Goal: Find specific page/section: Find specific page/section

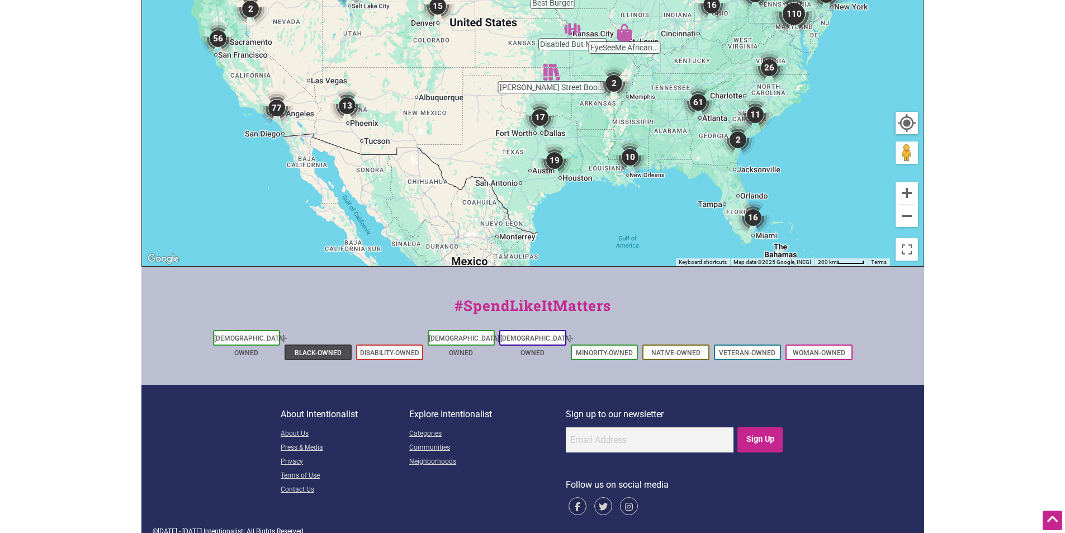
scroll to position [107, 0]
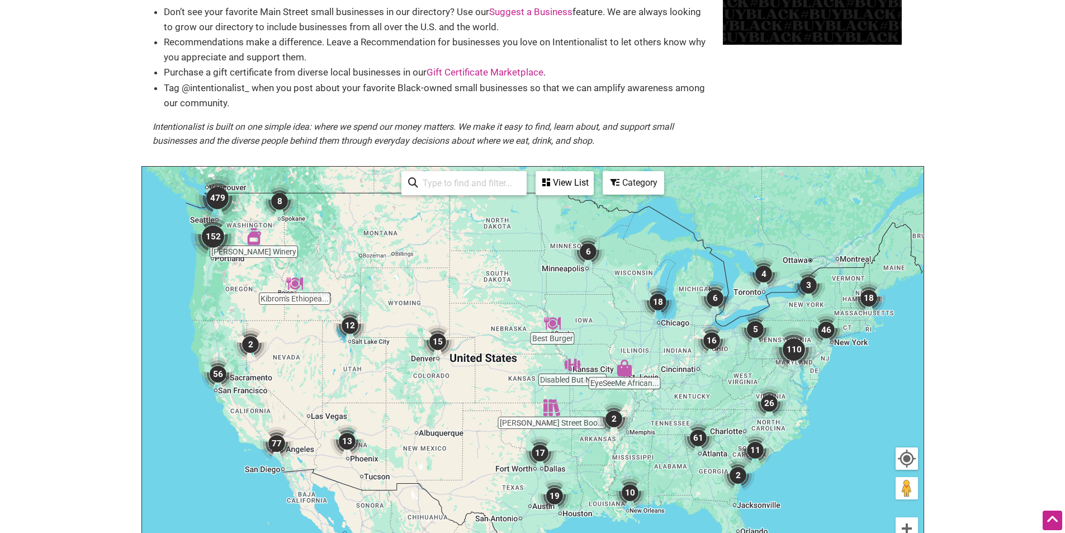
click at [205, 234] on img "152" at bounding box center [213, 236] width 45 height 45
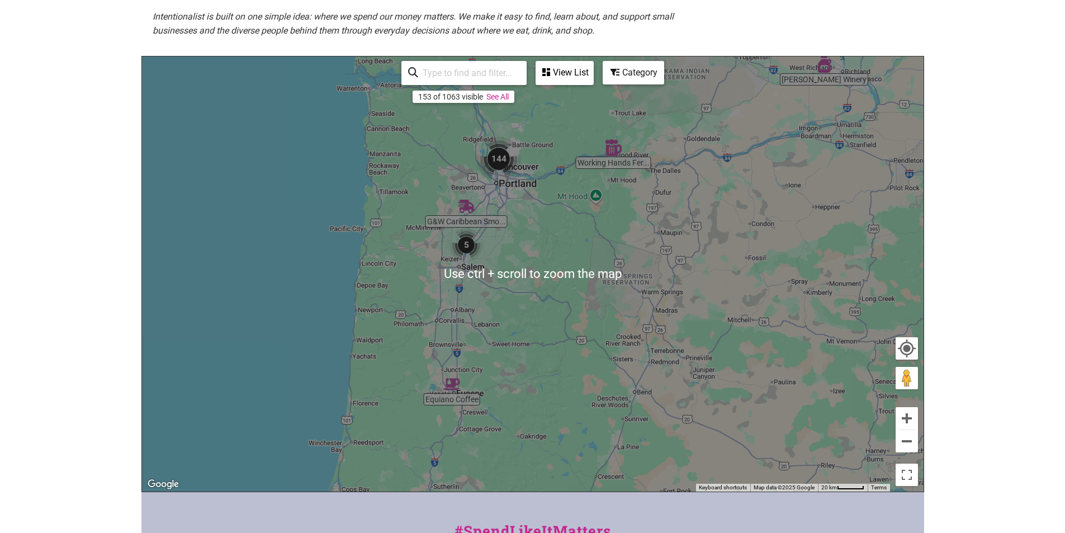
scroll to position [335, 0]
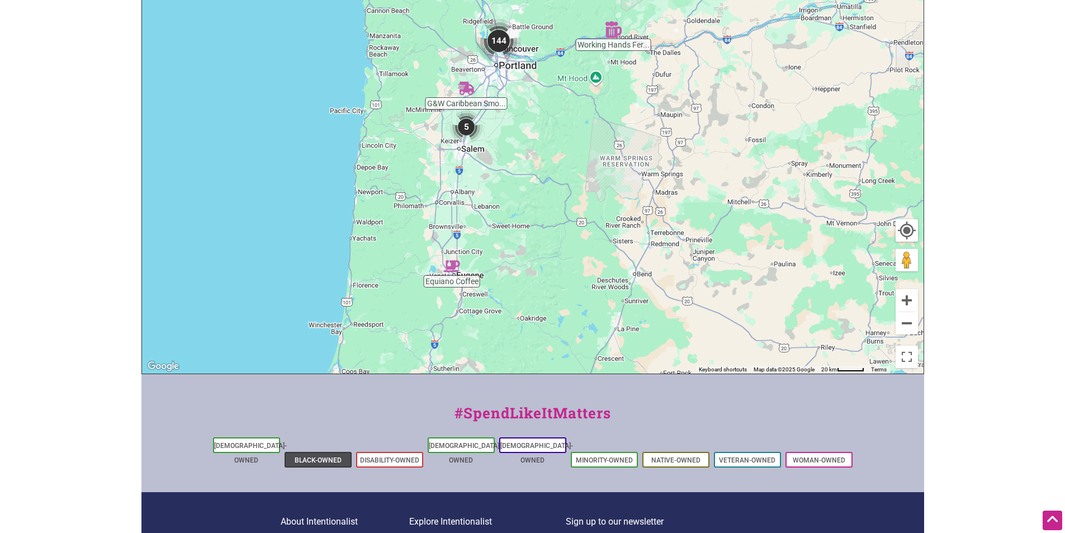
click at [336, 456] on link "Black-Owned" at bounding box center [318, 460] width 47 height 8
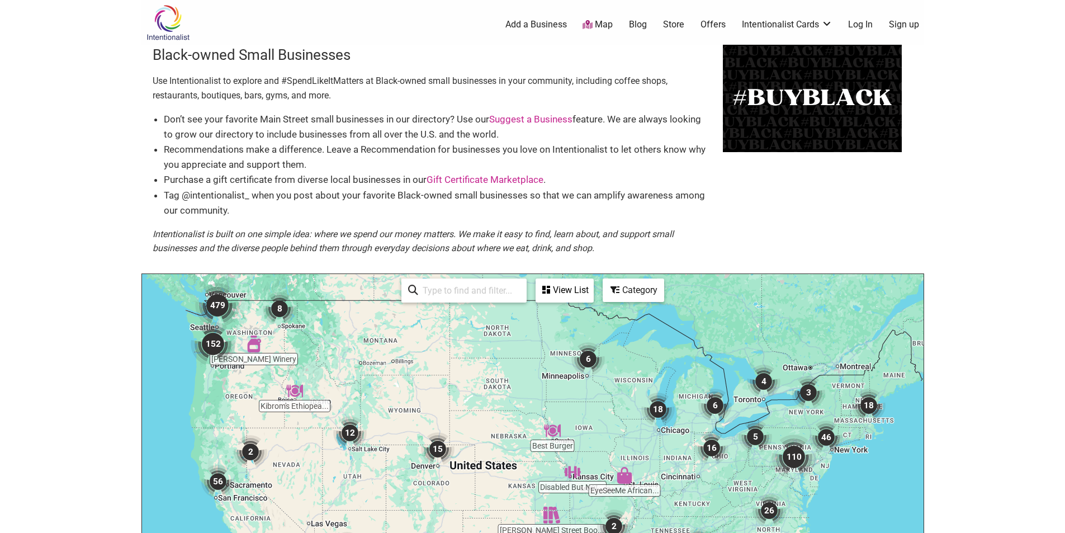
click at [216, 302] on img "479" at bounding box center [217, 305] width 45 height 45
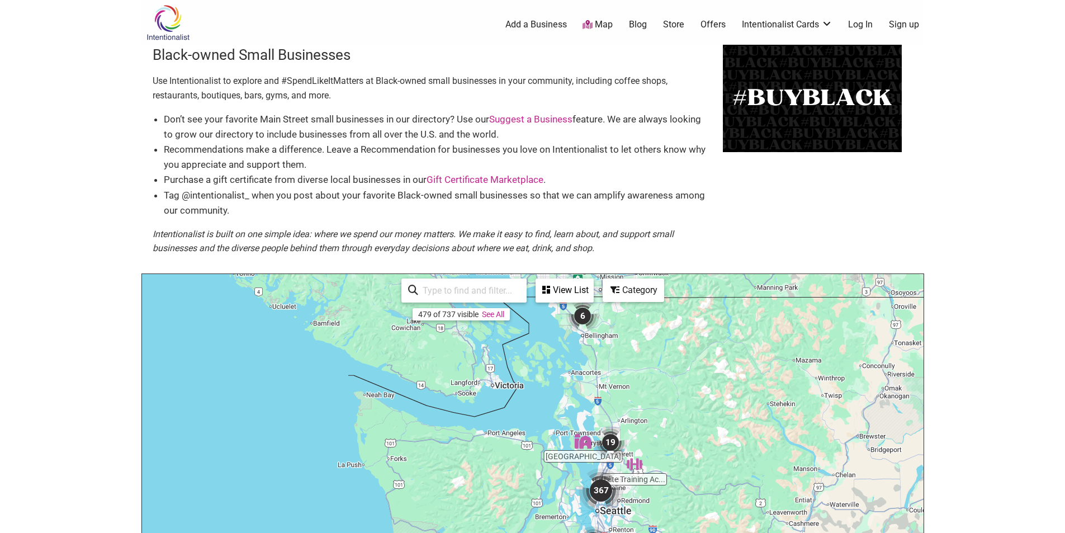
click at [547, 295] on div "View List" at bounding box center [565, 290] width 56 height 21
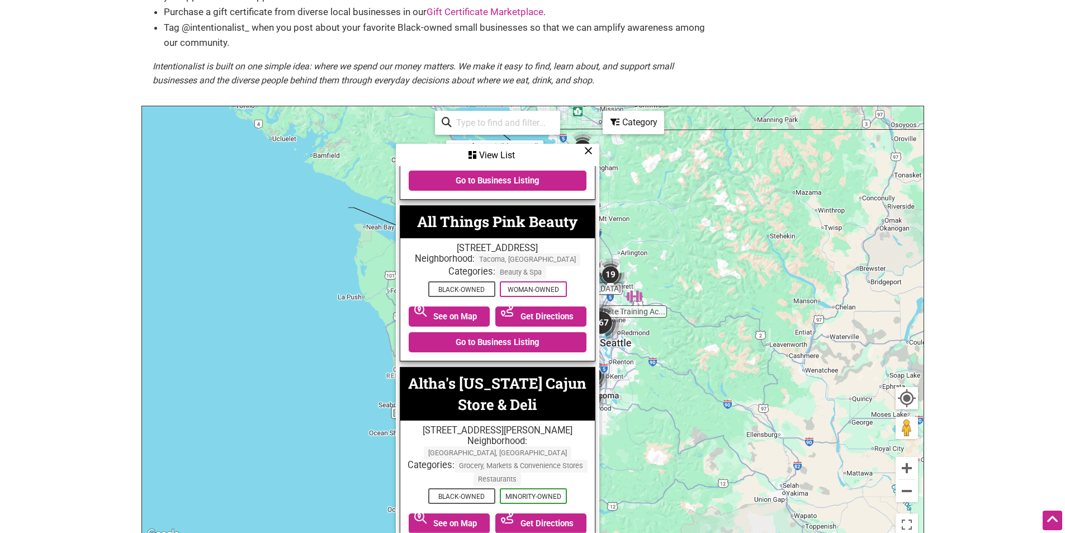
scroll to position [3969, 0]
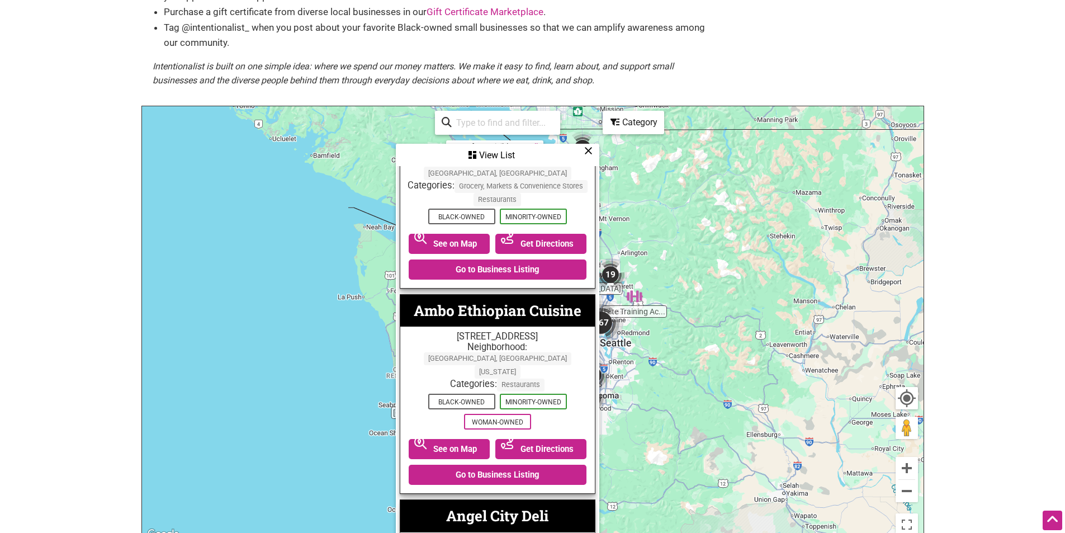
click at [586, 151] on icon at bounding box center [588, 150] width 8 height 1
